Goal: Information Seeking & Learning: Learn about a topic

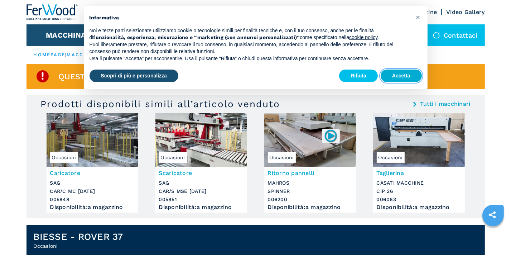
click at [402, 75] on button "Accetta" at bounding box center [401, 76] width 41 height 13
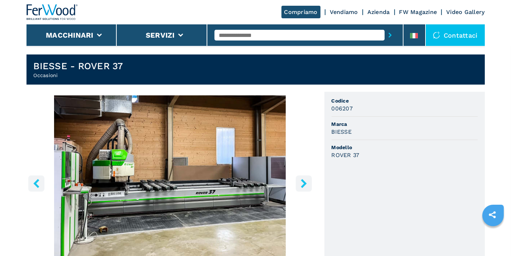
scroll to position [215, 0]
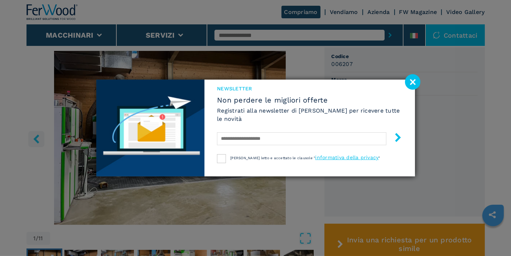
click at [416, 82] on image at bounding box center [412, 81] width 15 height 15
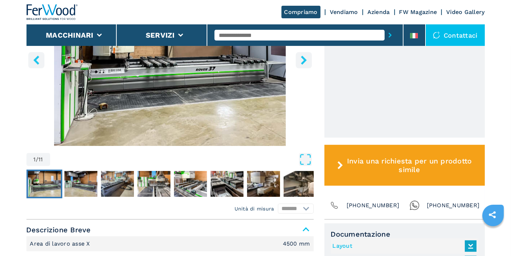
scroll to position [323, 0]
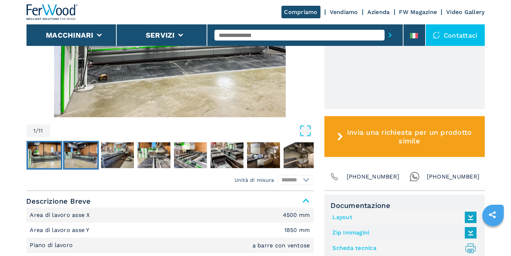
click at [90, 160] on img "Go to Slide 2" at bounding box center [81, 155] width 33 height 26
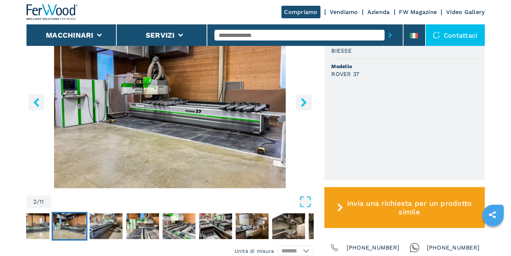
scroll to position [251, 0]
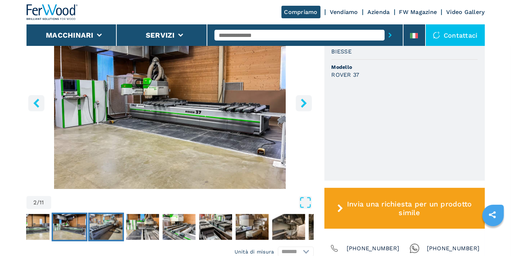
click at [108, 229] on img "Go to Slide 3" at bounding box center [106, 227] width 33 height 26
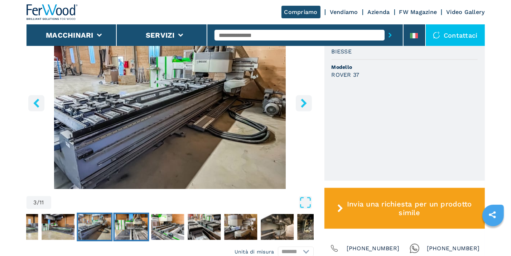
click at [128, 227] on img "Go to Slide 4" at bounding box center [131, 227] width 33 height 26
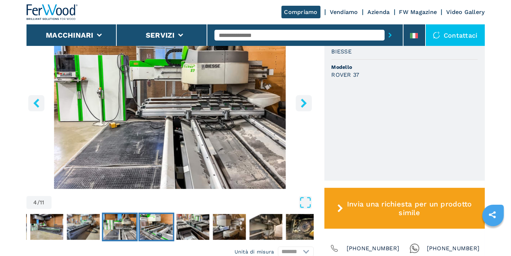
click at [154, 223] on img "Go to Slide 5" at bounding box center [156, 227] width 33 height 26
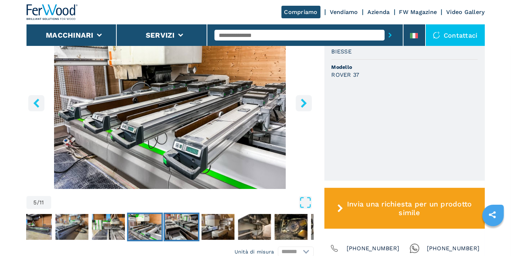
click at [190, 229] on img "Go to Slide 6" at bounding box center [181, 227] width 33 height 26
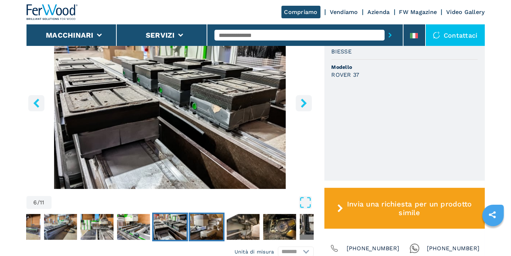
click at [211, 229] on img "Go to Slide 7" at bounding box center [206, 227] width 33 height 26
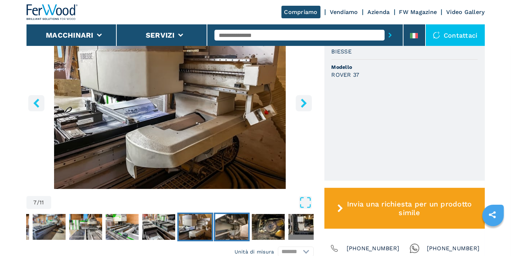
click at [242, 227] on img "Go to Slide 8" at bounding box center [231, 227] width 33 height 26
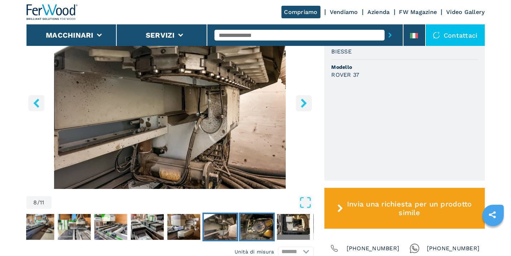
click at [258, 228] on img "Go to Slide 9" at bounding box center [256, 227] width 33 height 26
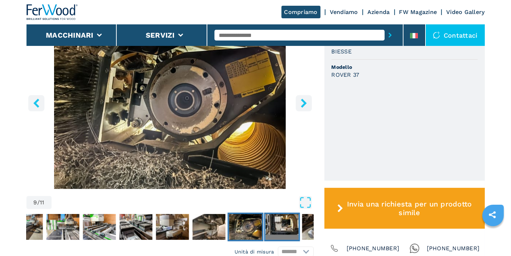
click at [275, 227] on img "Go to Slide 10" at bounding box center [282, 227] width 33 height 26
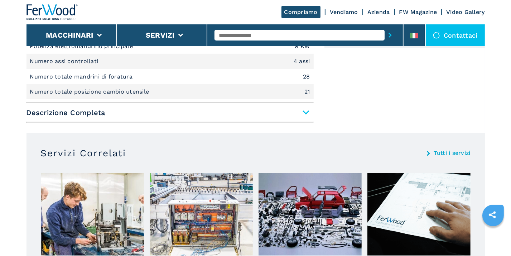
scroll to position [496, 0]
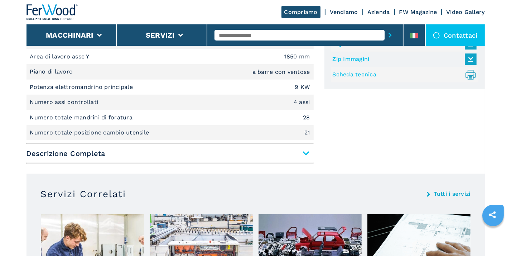
click at [305, 154] on span "Descrizione Completa" at bounding box center [170, 153] width 287 height 13
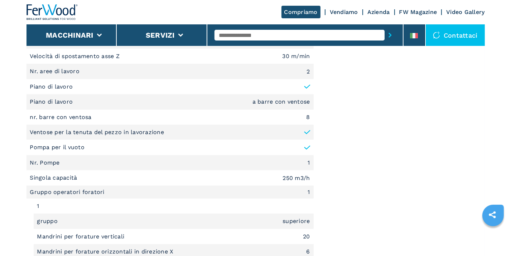
scroll to position [747, 0]
